Goal: Information Seeking & Learning: Learn about a topic

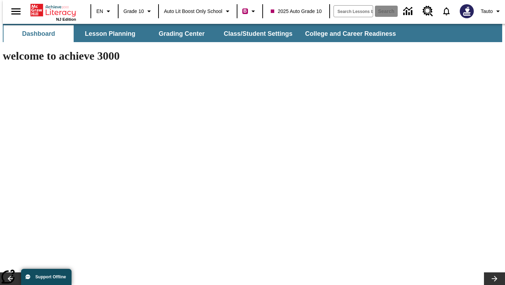
scroll to position [7639, 0]
click at [115, 32] on button "Lesson Planning" at bounding box center [110, 33] width 70 height 17
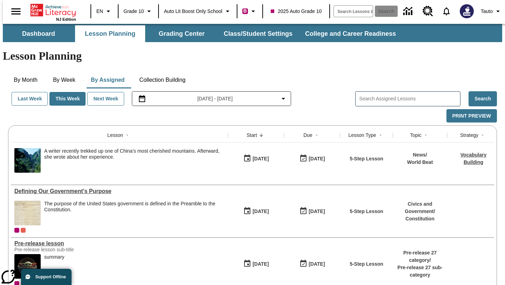
scroll to position [59, 0]
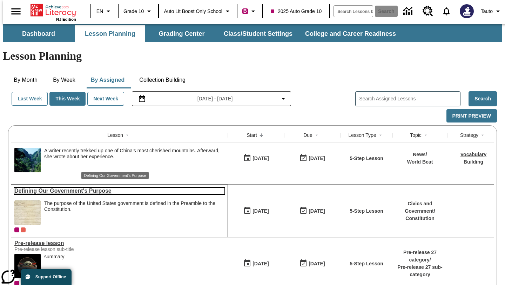
click at [105, 188] on link "Defining Our Government's Purpose" at bounding box center [119, 191] width 210 height 6
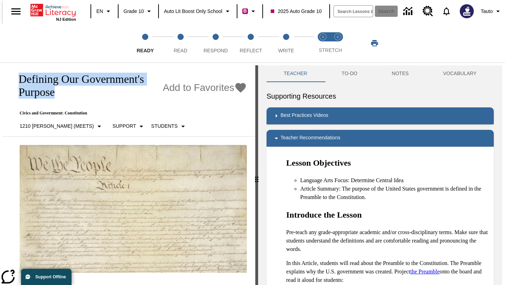
drag, startPoint x: 211, startPoint y: 81, endPoint x: 1, endPoint y: 77, distance: 210.3
click at [3, 77] on div "Defining Our Government's Purpose Add to Favorites Civics and Government: Const…" at bounding box center [129, 100] width 253 height 71
copy h1 "Defining Our Government's Purpose"
click at [236, 83] on icon "Add to Favorites - Defining Our Government's Purpose" at bounding box center [241, 88] width 11 height 10
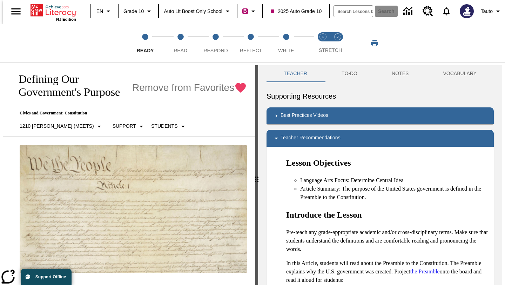
click at [243, 102] on div "Defining Our Government's Purpose Remove from Favorites Civics and Government: …" at bounding box center [129, 100] width 253 height 71
click at [64, 11] on icon "Home" at bounding box center [54, 10] width 47 height 14
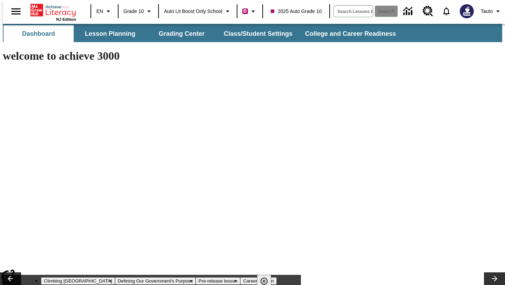
type input "-1"
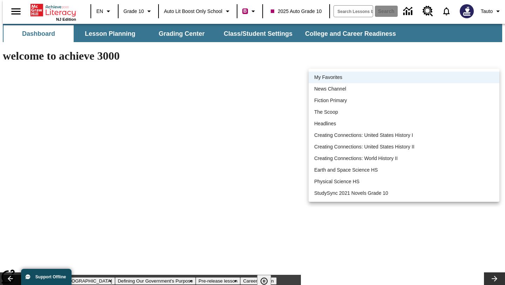
click at [346, 65] on div at bounding box center [252, 142] width 505 height 285
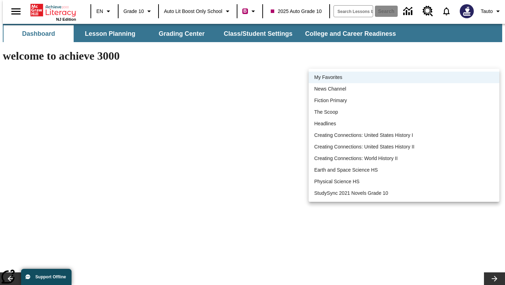
click at [355, 76] on li "My Favorites" at bounding box center [404, 78] width 191 height 12
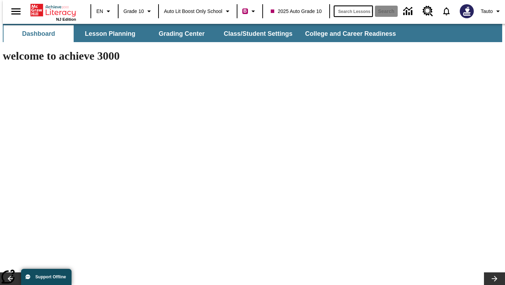
click at [355, 14] on input "search field" at bounding box center [353, 11] width 39 height 11
paste input "Defining Our Government's Purpose"
type input "Defining Our Government's Purpose"
click at [379, 13] on button "Search" at bounding box center [386, 11] width 23 height 11
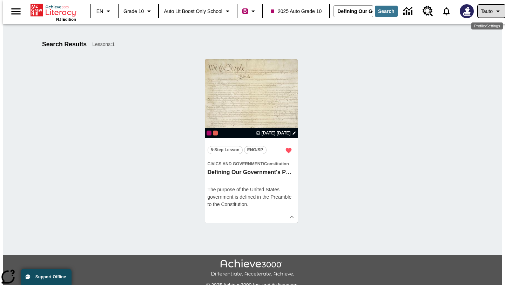
click at [481, 10] on span "Tauto" at bounding box center [487, 11] width 12 height 7
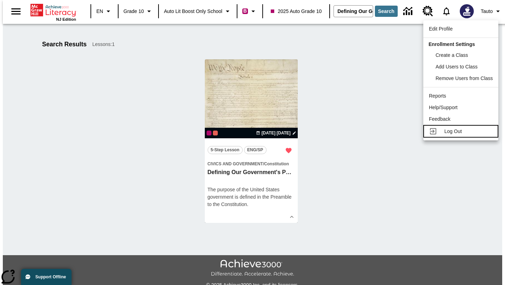
click at [453, 130] on span "Log Out" at bounding box center [454, 131] width 18 height 6
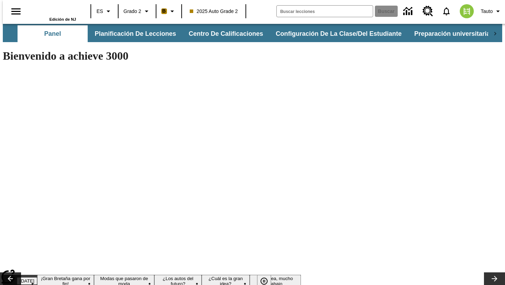
type input "-1"
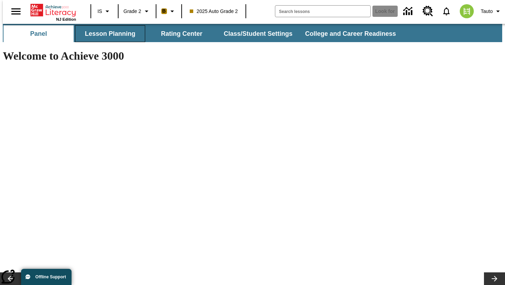
click at [97, 35] on font "Lesson planning" at bounding box center [110, 33] width 51 height 7
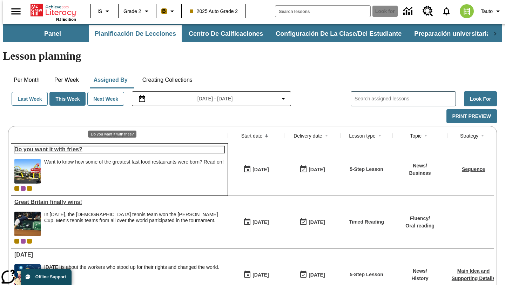
click at [73, 146] on font "Do you want it with fries?" at bounding box center [48, 149] width 68 height 6
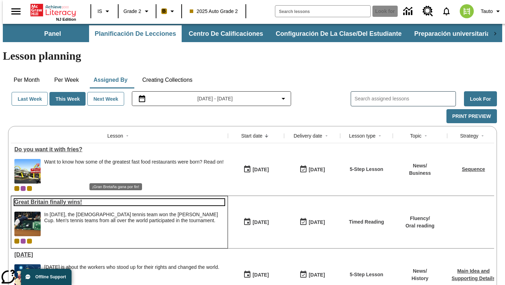
click at [77, 199] on font "Great Britain finally wins!" at bounding box center [48, 202] width 68 height 6
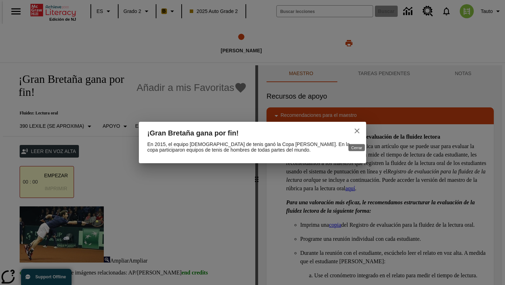
click at [359, 131] on icon "close" at bounding box center [357, 131] width 8 height 8
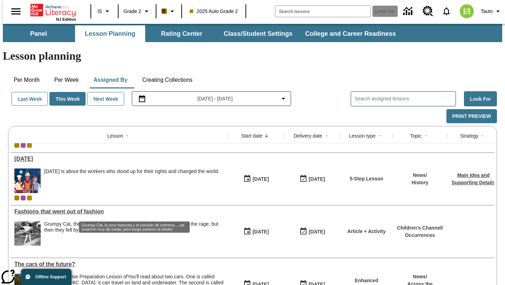
scroll to position [93, 0]
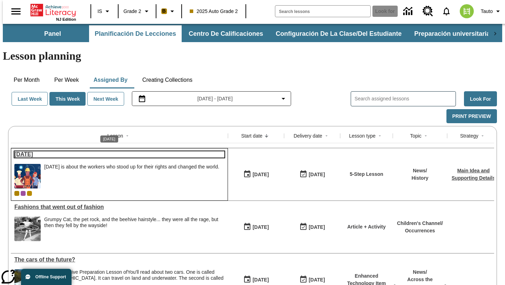
click at [31, 151] on font "Labor Day" at bounding box center [23, 154] width 19 height 6
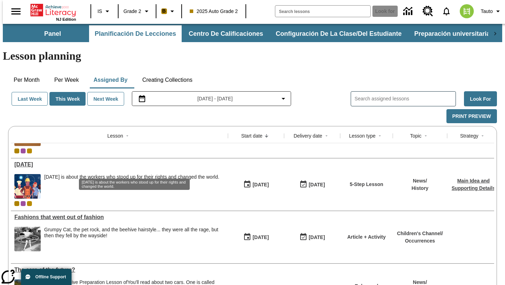
scroll to position [70, 0]
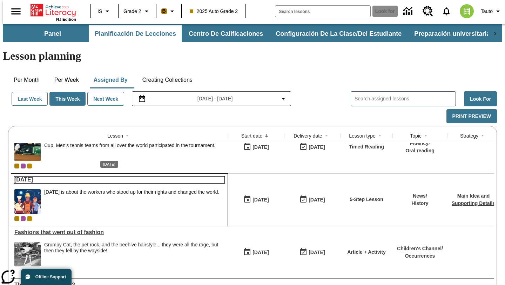
click at [33, 177] on font "[DATE]" at bounding box center [23, 180] width 19 height 6
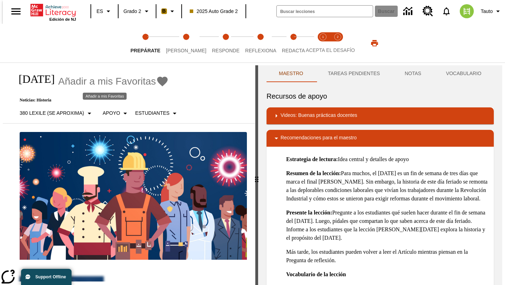
click at [157, 82] on icon "Añadir a mis Favoritas - Día del Trabajo" at bounding box center [162, 82] width 11 height 10
click at [49, 9] on icon "Portada" at bounding box center [54, 10] width 47 height 14
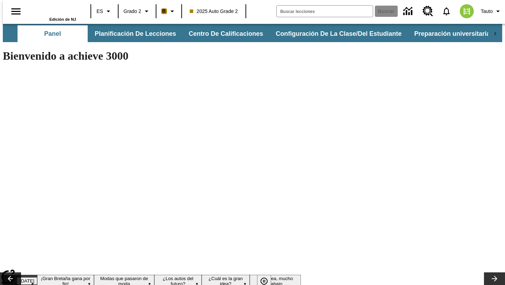
type input "-1"
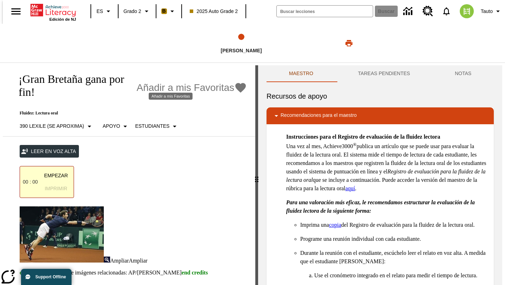
click at [236, 83] on icon "Añadir a mis Favoritas - ¡Gran Bretaña gana por fin!" at bounding box center [241, 88] width 11 height 10
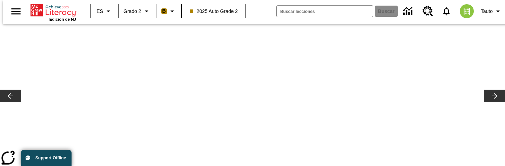
scroll to position [66, 0]
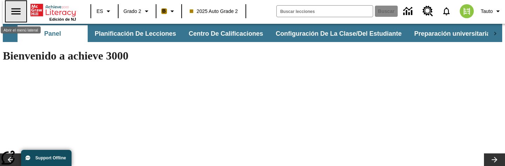
click at [15, 11] on icon "Abrir el menú lateral" at bounding box center [15, 11] width 9 height 6
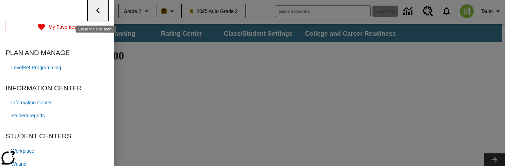
click at [100, 11] on icon "Close the side menu" at bounding box center [98, 10] width 12 height 12
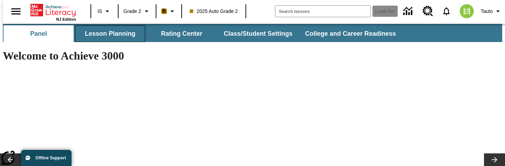
click at [106, 32] on font "Lesson planning" at bounding box center [110, 33] width 51 height 7
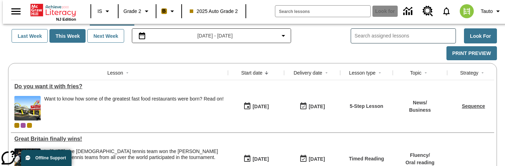
scroll to position [68, 0]
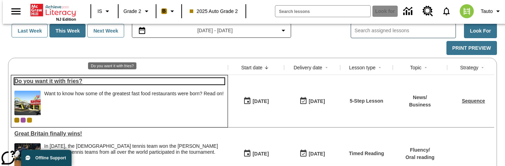
click at [54, 78] on font "Do you want it with fries?" at bounding box center [48, 81] width 68 height 6
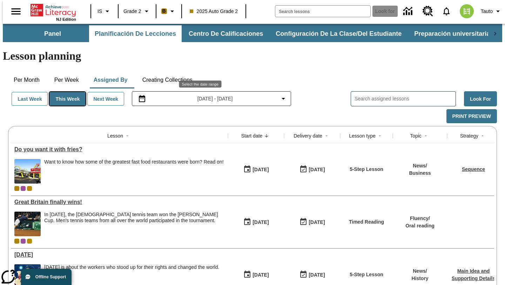
click at [69, 96] on font "This week" at bounding box center [67, 99] width 24 height 6
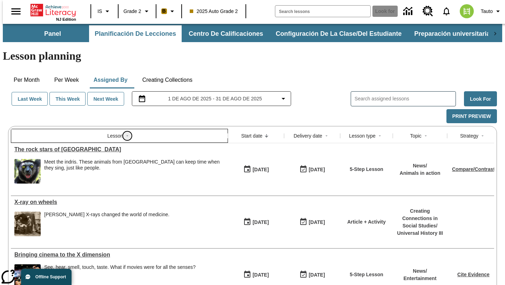
click at [123, 132] on button "Sort" at bounding box center [127, 136] width 8 height 8
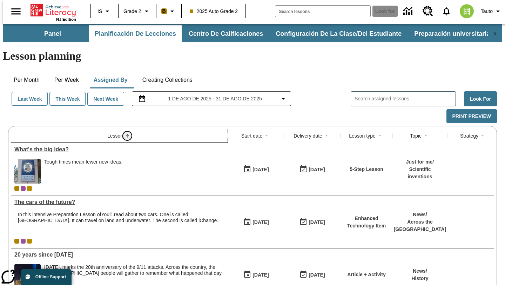
click at [123, 132] on button "Sort" at bounding box center [127, 136] width 8 height 8
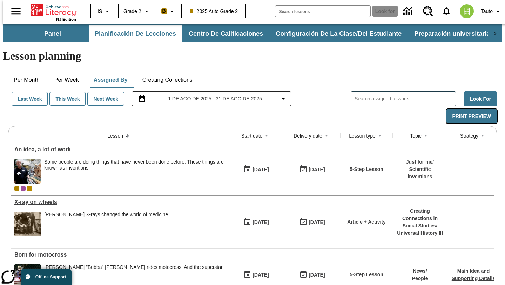
click at [475, 113] on font "Print Preview" at bounding box center [472, 116] width 39 height 6
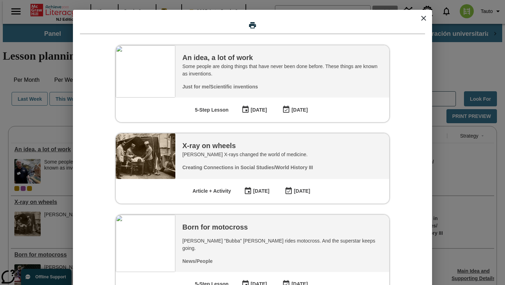
click at [428, 24] on button "close modal" at bounding box center [424, 18] width 17 height 17
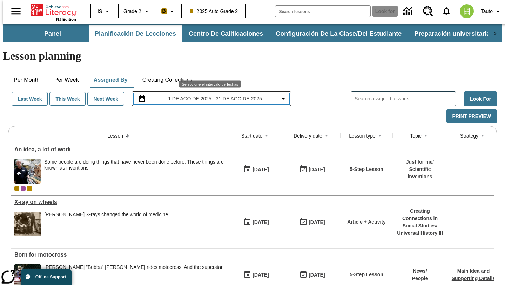
click at [282, 94] on icon "Collapse Date Range Filter" at bounding box center [283, 98] width 8 height 8
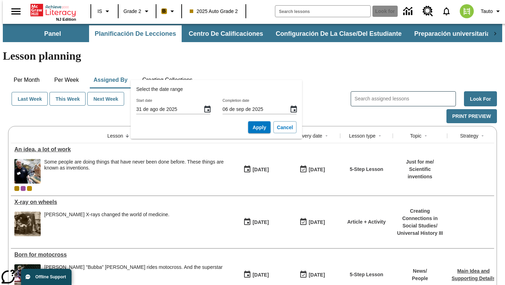
click at [378, 94] on input "Search assigned lessons" at bounding box center [405, 99] width 101 height 10
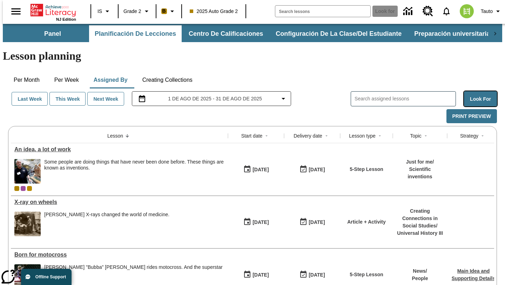
click at [479, 96] on font "Look for" at bounding box center [480, 99] width 21 height 6
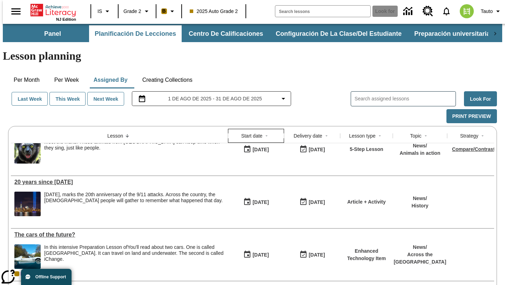
click at [257, 133] on font "Start date" at bounding box center [251, 136] width 21 height 6
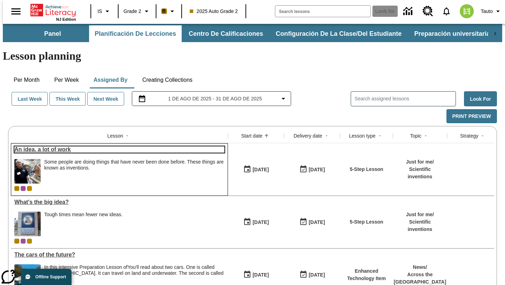
click at [50, 146] on font "An idea, a lot of work" at bounding box center [42, 149] width 57 height 6
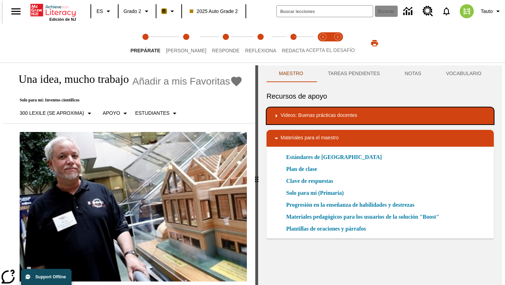
click at [273, 118] on icon "Videos: Buenas prácticas docentes" at bounding box center [276, 116] width 8 height 8
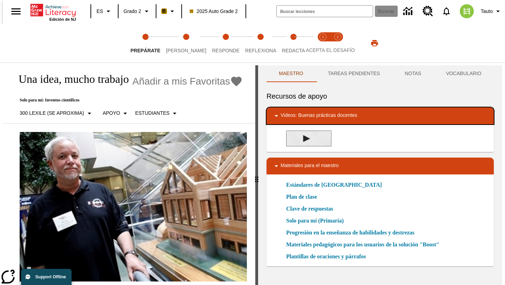
click at [273, 118] on icon "Videos: Buenas prácticas docentes" at bounding box center [276, 116] width 8 height 8
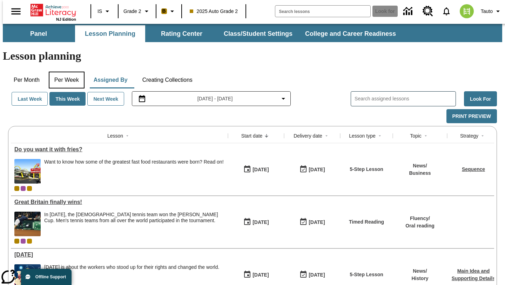
click at [67, 77] on font "Per week" at bounding box center [66, 80] width 25 height 6
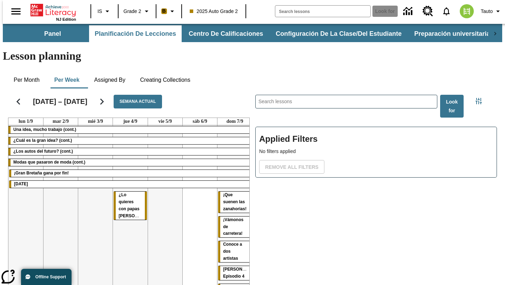
click at [241, 91] on div "[DATE] – [DATE] Semana actual" at bounding box center [129, 101] width 242 height 21
click at [138, 95] on button "Semana actual" at bounding box center [138, 102] width 48 height 14
click at [128, 95] on button "Semana actual" at bounding box center [138, 102] width 48 height 14
click at [71, 97] on h2 "[DATE] – [DATE]" at bounding box center [60, 101] width 54 height 8
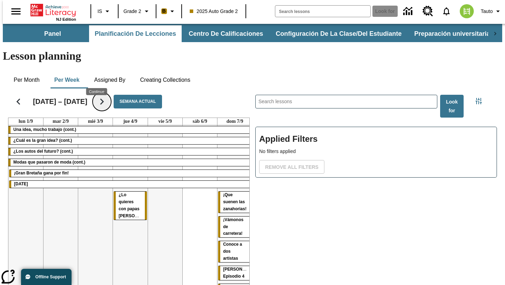
click at [97, 95] on icon "Seguir" at bounding box center [102, 101] width 12 height 12
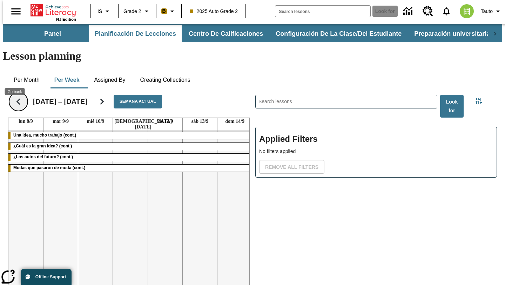
click at [17, 95] on icon "Regresar" at bounding box center [18, 101] width 12 height 12
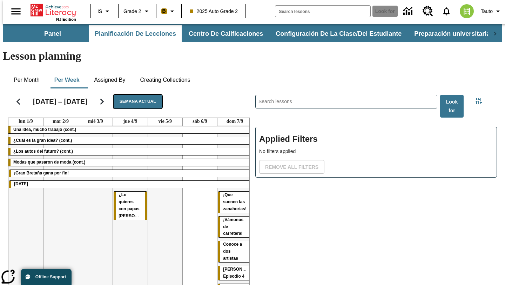
click at [134, 95] on button "Semana actual" at bounding box center [138, 102] width 48 height 14
click at [16, 95] on icon "Regresar" at bounding box center [18, 101] width 12 height 12
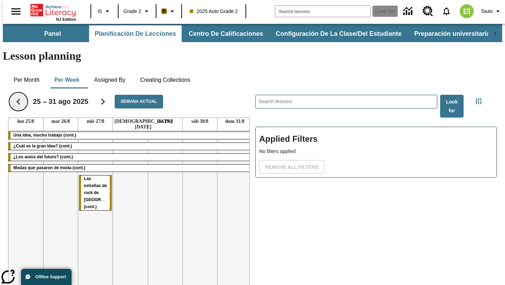
click at [90, 176] on span "Las estrellas de rock de [GEOGRAPHIC_DATA] (cont.)" at bounding box center [106, 192] width 45 height 33
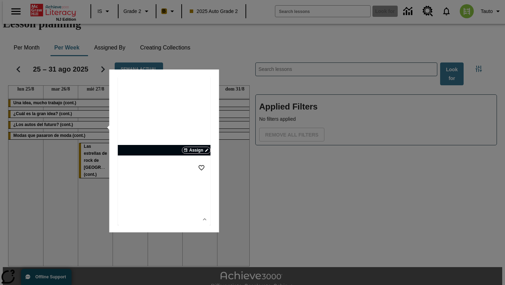
scroll to position [32, 0]
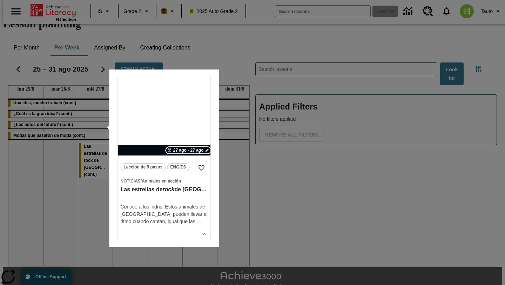
click at [177, 151] on span "27 ago - 27 ago" at bounding box center [188, 150] width 31 height 6
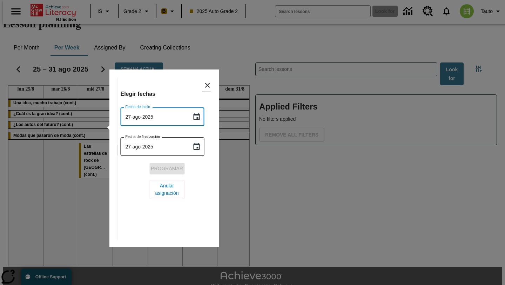
click at [139, 117] on input "27-ago-2025" at bounding box center [154, 116] width 66 height 19
click at [205, 86] on icon "Cerrar" at bounding box center [207, 85] width 5 height 5
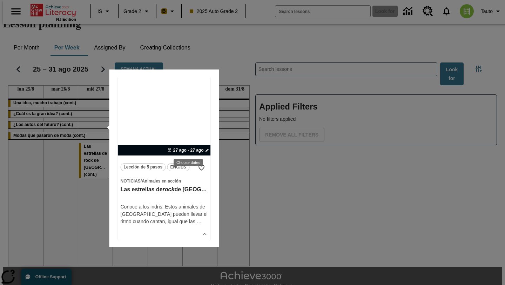
click at [97, 148] on div at bounding box center [252, 142] width 505 height 285
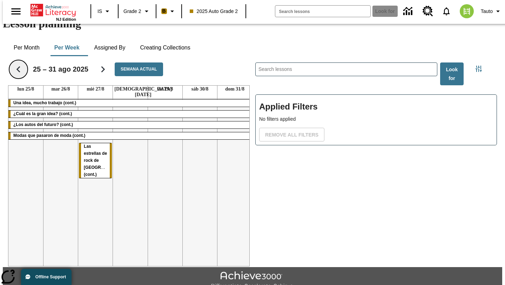
scroll to position [0, 0]
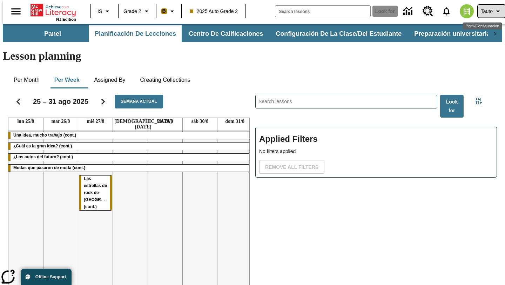
click at [481, 8] on font "Tauto" at bounding box center [487, 11] width 12 height 6
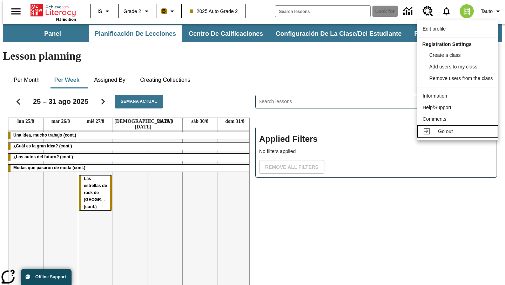
click at [428, 131] on icon at bounding box center [427, 131] width 8 height 8
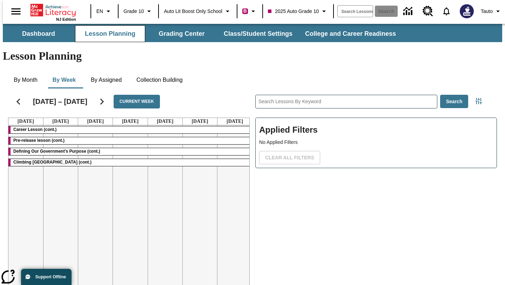
click at [114, 31] on button "Lesson Planning" at bounding box center [110, 33] width 70 height 17
click at [174, 72] on button "Collection Building" at bounding box center [160, 80] width 58 height 17
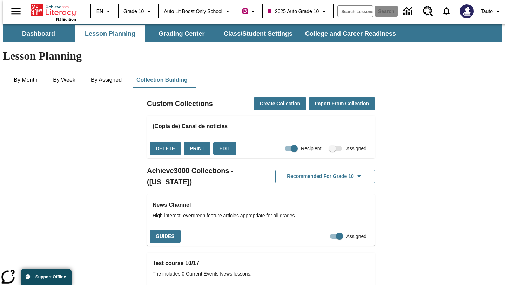
click at [330, 146] on span "Collections" at bounding box center [336, 148] width 12 height 5
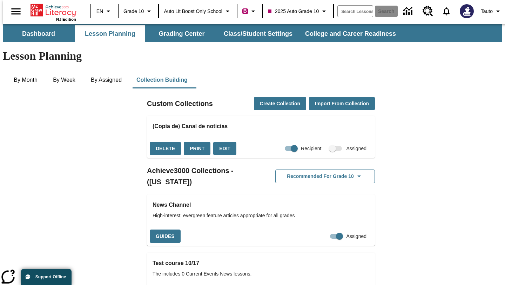
click at [330, 146] on span "Collections" at bounding box center [336, 148] width 12 height 5
click at [61, 9] on icon "Home" at bounding box center [54, 10] width 47 height 14
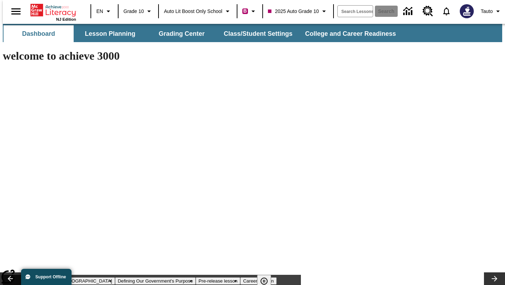
type input "-1"
click at [146, 278] on button "Defining Our Government's Purpose" at bounding box center [155, 281] width 80 height 7
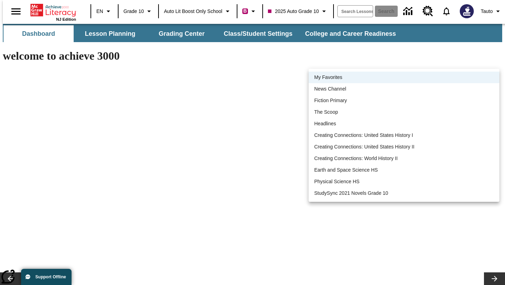
click at [149, 183] on div at bounding box center [252, 142] width 505 height 285
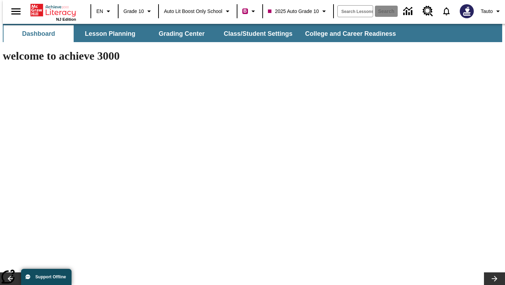
click at [226, 11] on icon "School: \a Auto Lit Boost only School, Select your school" at bounding box center [228, 11] width 8 height 8
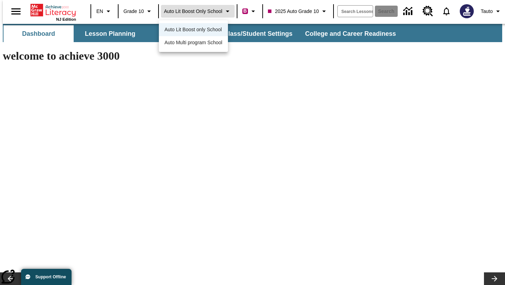
click at [226, 11] on div at bounding box center [252, 142] width 505 height 285
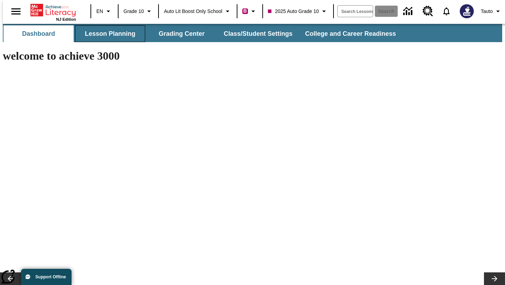
click at [117, 37] on button "Lesson Planning" at bounding box center [110, 33] width 70 height 17
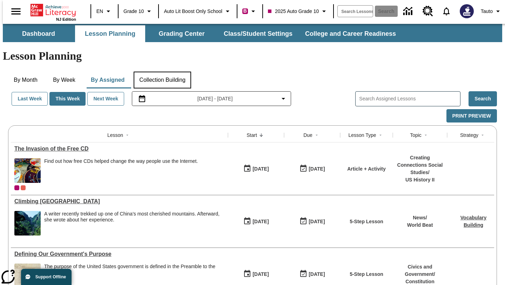
click at [148, 72] on button "Collection Building" at bounding box center [163, 80] width 58 height 17
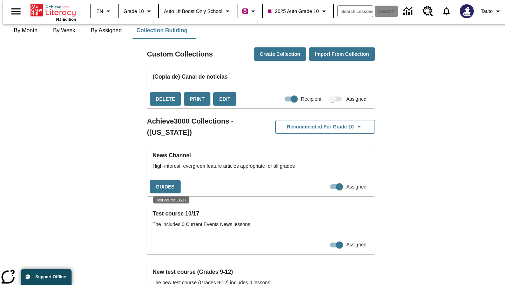
scroll to position [52, 0]
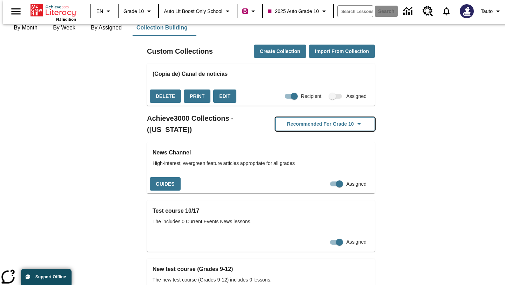
click at [329, 117] on button "Recommended for Grade 10" at bounding box center [326, 124] width 100 height 14
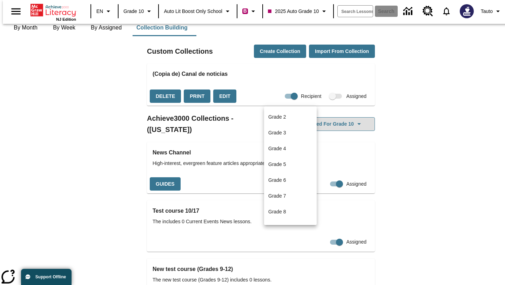
click at [329, 98] on div at bounding box center [252, 142] width 505 height 285
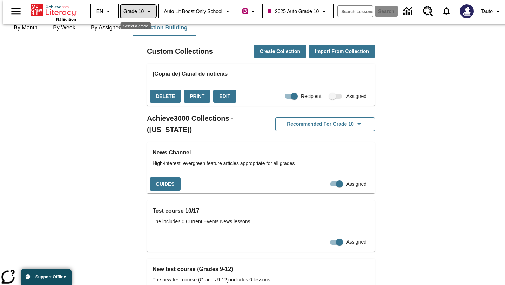
click at [145, 7] on icon "Grade: Grade 10, Select a grade" at bounding box center [149, 11] width 8 height 8
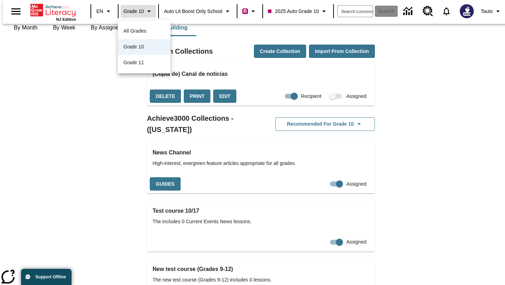
click at [144, 7] on div at bounding box center [252, 142] width 505 height 285
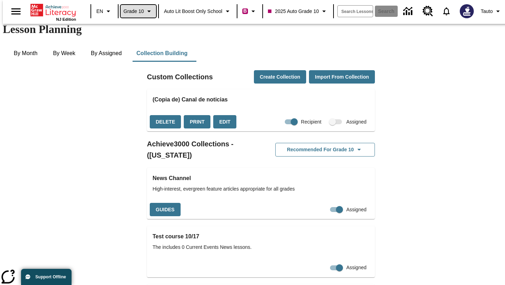
scroll to position [0, 0]
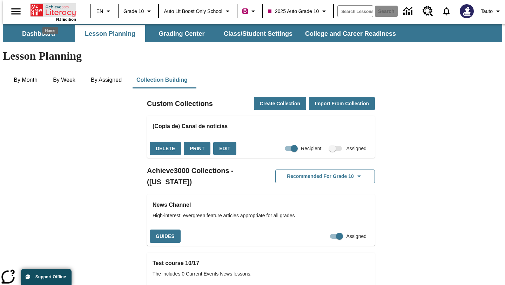
click at [42, 12] on icon "Home" at bounding box center [54, 10] width 47 height 14
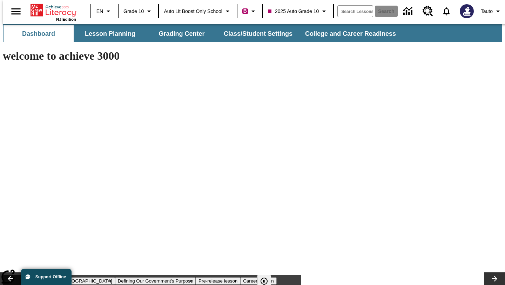
type input "-1"
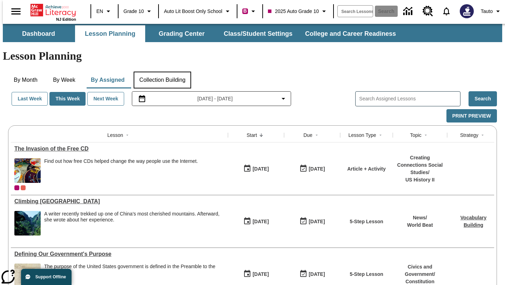
click at [169, 72] on button "Collection Building" at bounding box center [163, 80] width 58 height 17
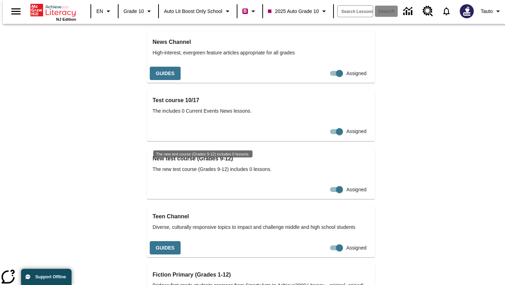
scroll to position [164, 0]
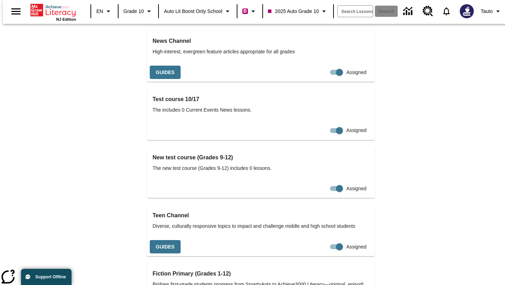
click at [349, 243] on span "Assigned" at bounding box center [356, 246] width 20 height 7
click at [349, 240] on input "Assigned" at bounding box center [340, 246] width 40 height 13
click at [329, 240] on input "Assigned" at bounding box center [333, 246] width 40 height 13
checkbox input "true"
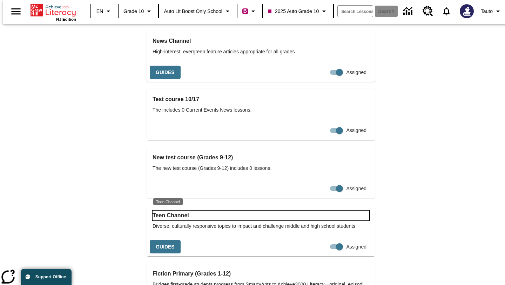
click at [174, 211] on h3 "Teen Channel" at bounding box center [261, 216] width 217 height 10
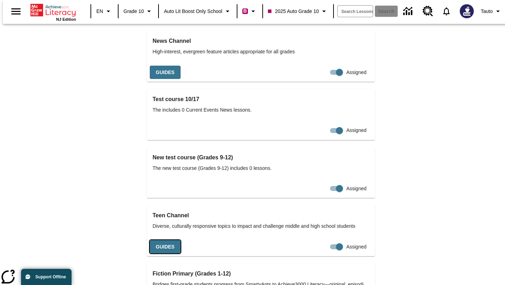
click at [170, 240] on button "Guides" at bounding box center [165, 247] width 31 height 14
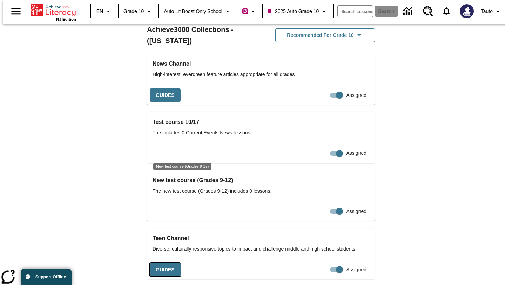
scroll to position [142, 0]
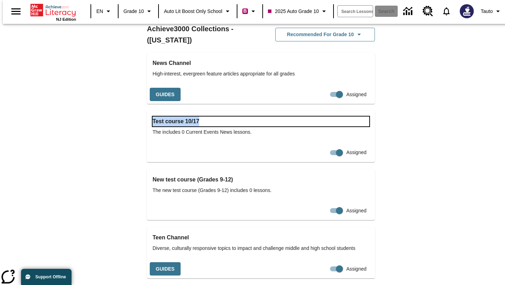
drag, startPoint x: 202, startPoint y: 95, endPoint x: 151, endPoint y: 97, distance: 51.3
click at [151, 111] on div "Test course 10/17 The includes 0 Current Events News lessons." at bounding box center [261, 127] width 228 height 32
copy h3 "Test course 10/17"
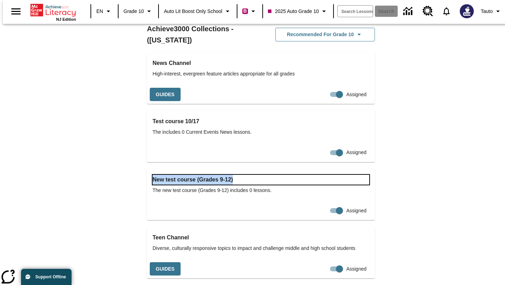
drag, startPoint x: 238, startPoint y: 155, endPoint x: 135, endPoint y: 152, distance: 102.5
copy h3 "New test course (Grades 9-12)"
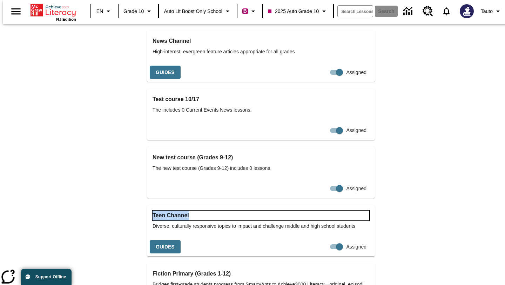
drag, startPoint x: 193, startPoint y: 188, endPoint x: 149, endPoint y: 188, distance: 44.2
click at [149, 205] on div "Teen Channel Diverse, culturally responsive topics to impact and challenge midd…" at bounding box center [261, 221] width 228 height 32
copy h3 "Teen Channel"
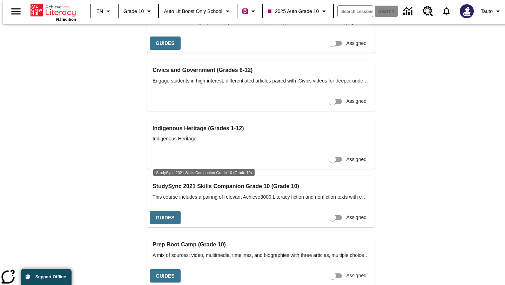
scroll to position [951, 0]
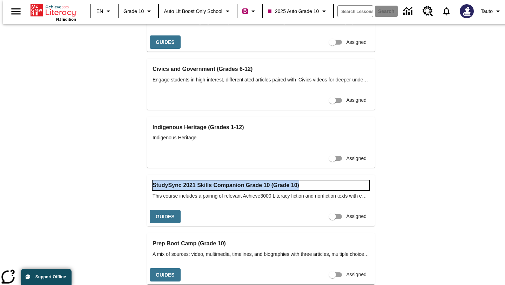
drag, startPoint x: 303, startPoint y: 158, endPoint x: 150, endPoint y: 159, distance: 153.4
click at [150, 175] on div "StudySync 2021 Skills Companion Grade 10 (Grade 10) This course includes a pair…" at bounding box center [261, 191] width 228 height 32
copy h3 "StudySync 2021 Skills Companion Grade 10 (Grade 10)"
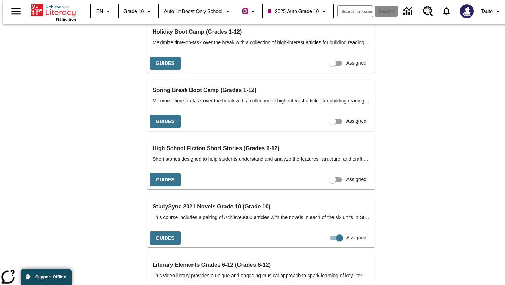
scroll to position [1687, 0]
click at [325, 232] on input "Assigned" at bounding box center [340, 238] width 40 height 13
checkbox input "false"
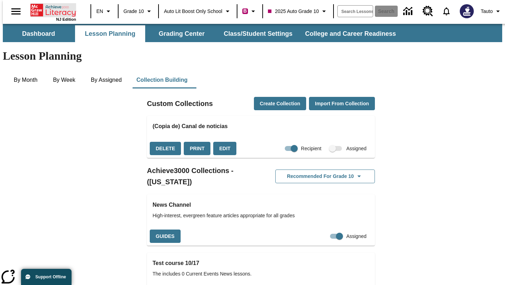
click at [49, 11] on icon "Home" at bounding box center [54, 10] width 47 height 14
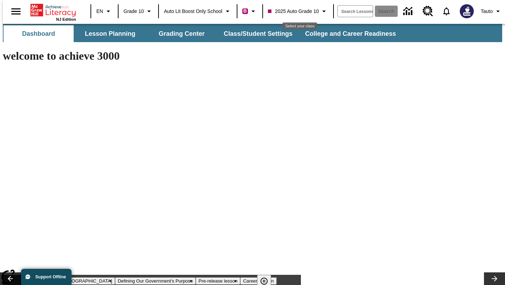
type input "-1"
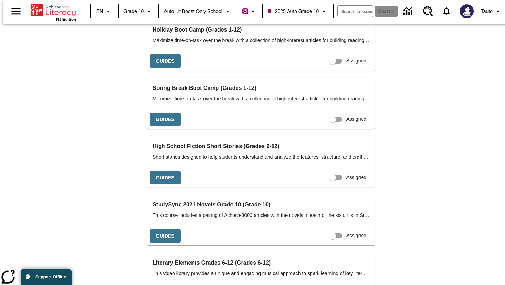
scroll to position [1739, 0]
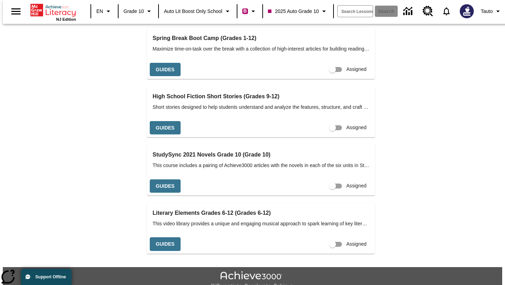
click at [325, 179] on input "Assigned" at bounding box center [333, 185] width 40 height 13
checkbox input "true"
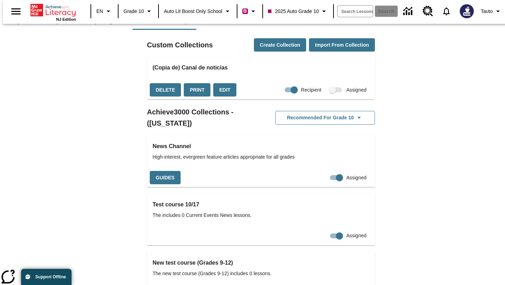
scroll to position [0, 0]
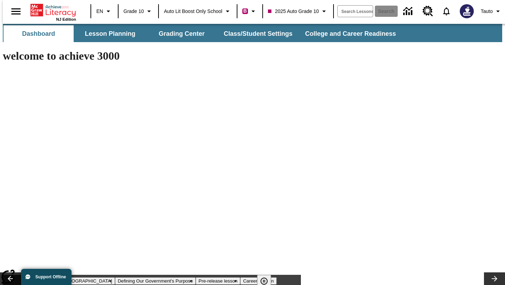
type input "-1"
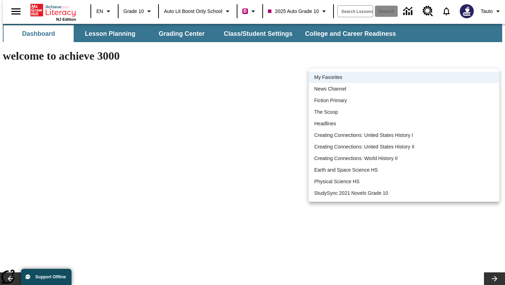
click at [490, 60] on div at bounding box center [252, 142] width 505 height 285
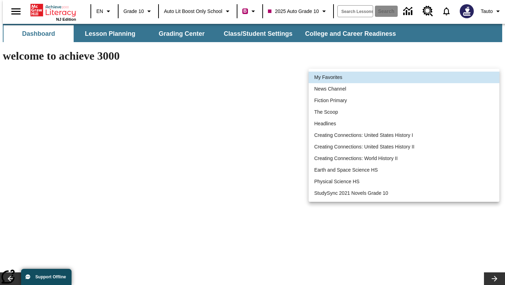
click at [390, 62] on div at bounding box center [252, 142] width 505 height 285
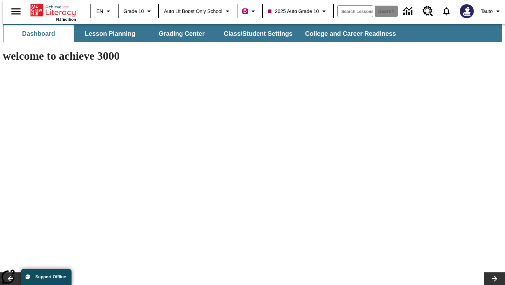
drag, startPoint x: 368, startPoint y: 50, endPoint x: 307, endPoint y: 48, distance: 61.1
copy h3 "My Collections"
click at [485, 10] on span "Tauto" at bounding box center [487, 11] width 12 height 7
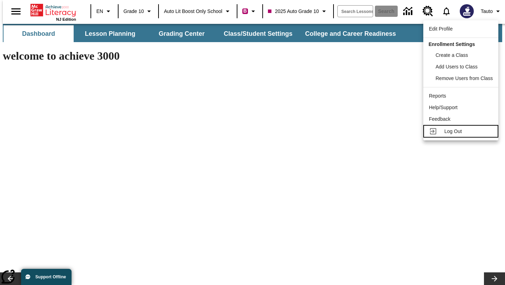
click at [445, 130] on span "Log Out" at bounding box center [454, 131] width 18 height 6
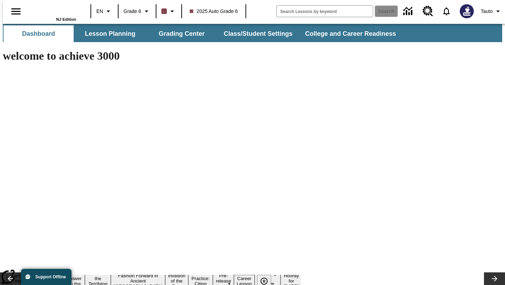
type input "-1"
